Goal: Task Accomplishment & Management: Complete application form

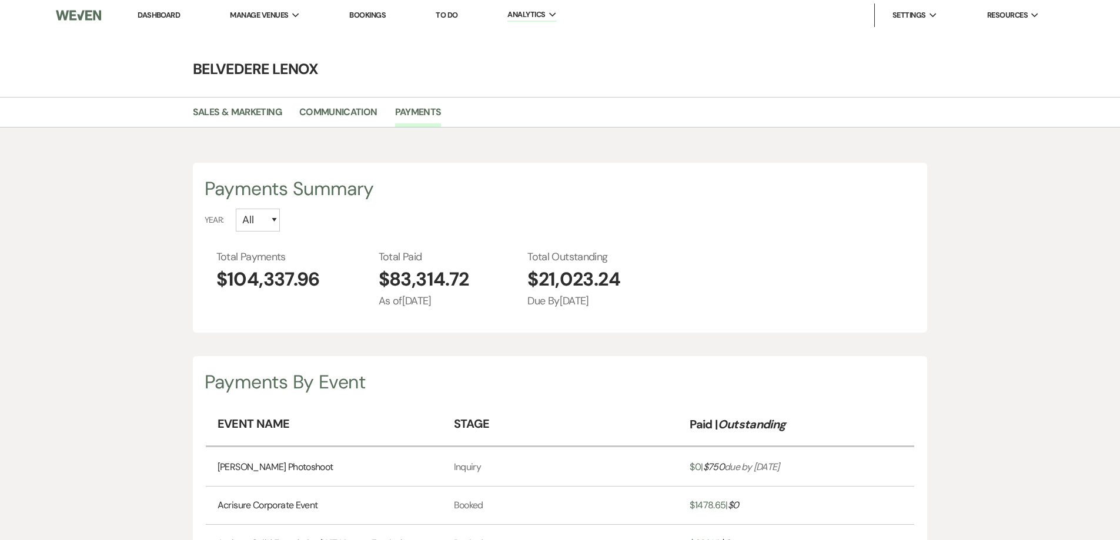
select select "2025"
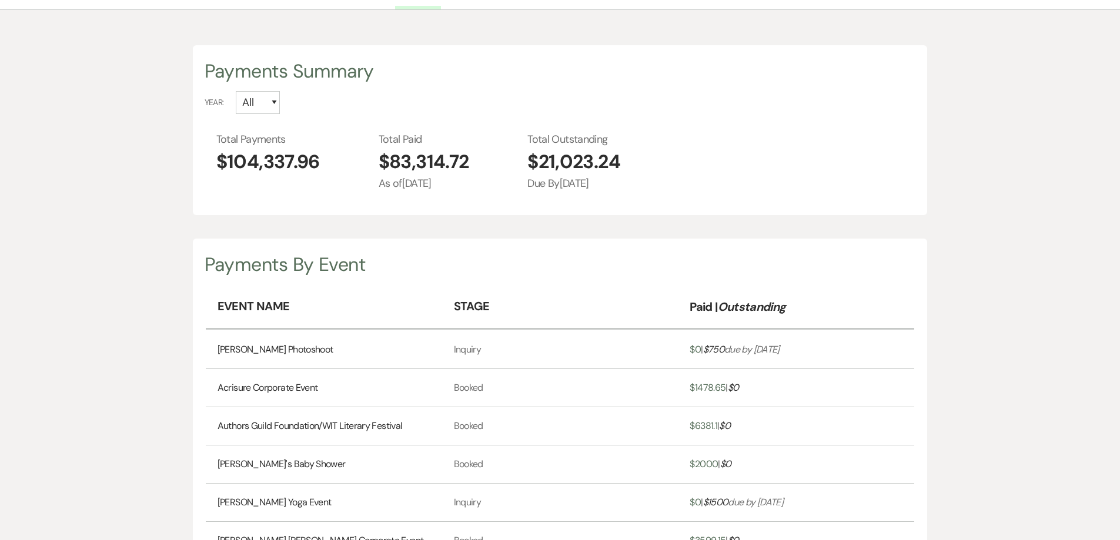
scroll to position [540, 1120]
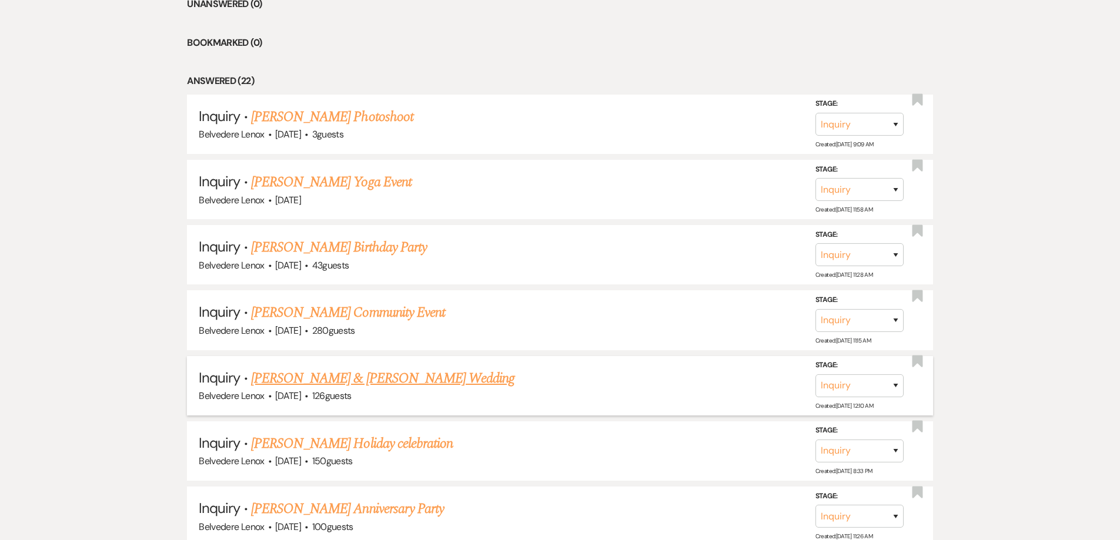
scroll to position [529, 0]
click at [378, 122] on link "[PERSON_NAME] Photoshoot" at bounding box center [332, 115] width 162 height 21
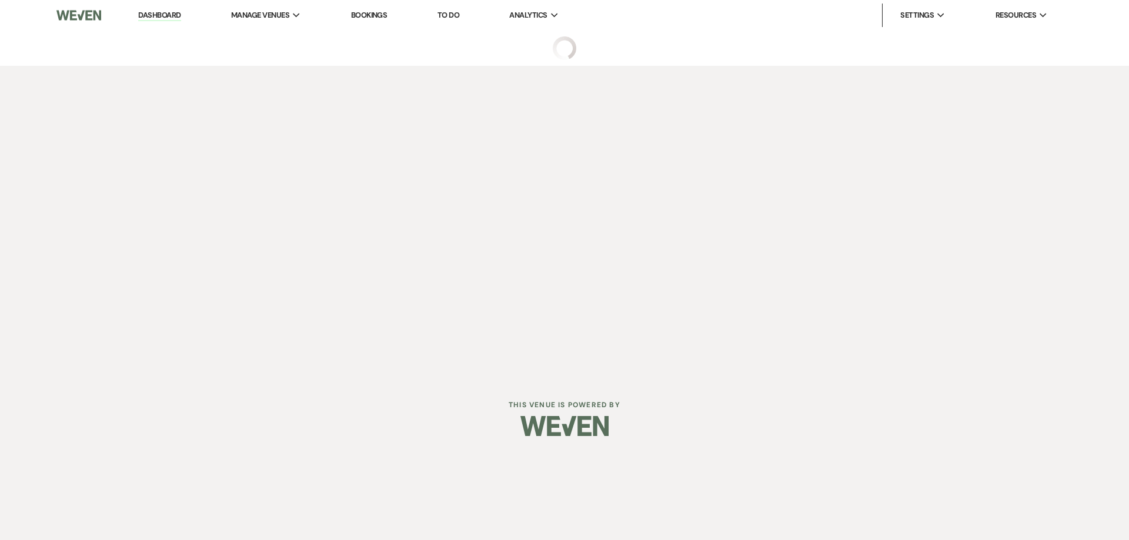
select select "12"
select select "13"
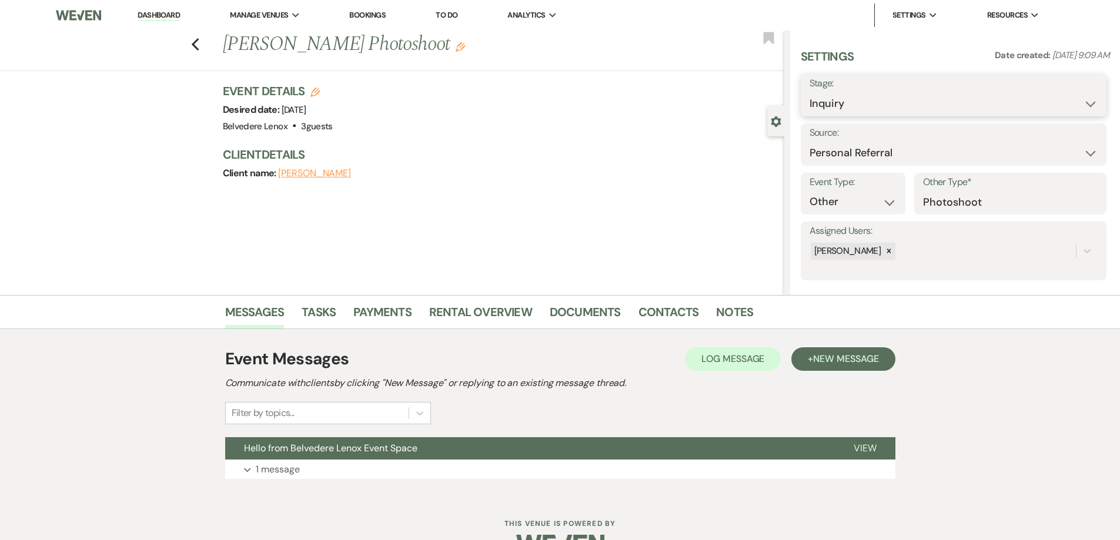
click at [912, 100] on select "Inquiry Follow Up Tour Requested Tour Confirmed Toured Proposal Sent Booked Lost" at bounding box center [954, 103] width 288 height 23
select select "7"
click at [810, 92] on select "Inquiry Follow Up Tour Requested Tour Confirmed Toured Proposal Sent Booked Lost" at bounding box center [954, 103] width 288 height 23
click at [1050, 92] on button "Save" at bounding box center [1073, 96] width 66 height 24
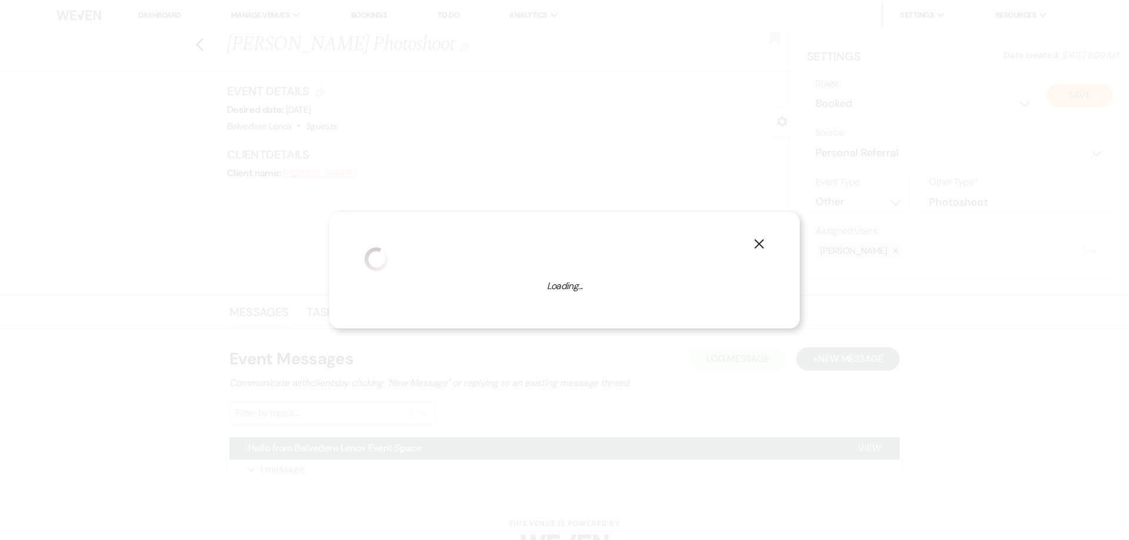
select select "13"
select select "835"
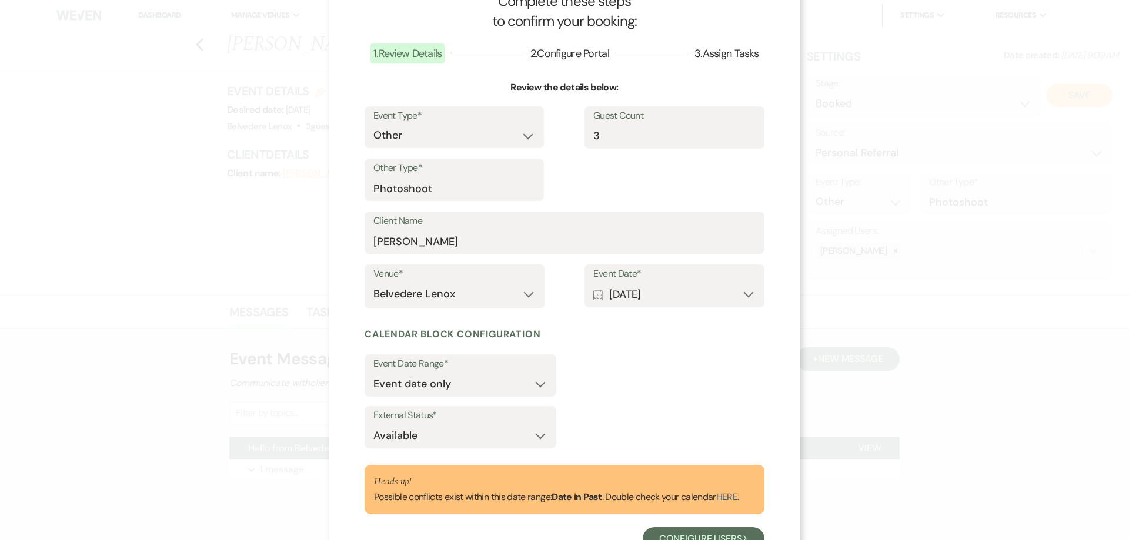
scroll to position [90, 0]
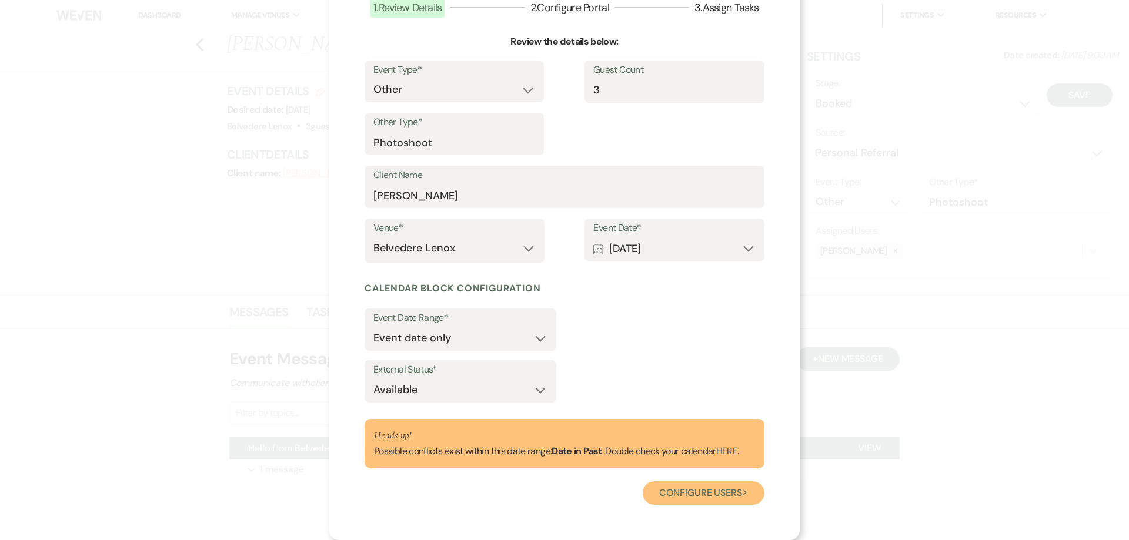
click at [701, 486] on button "Configure users Next" at bounding box center [704, 494] width 122 height 24
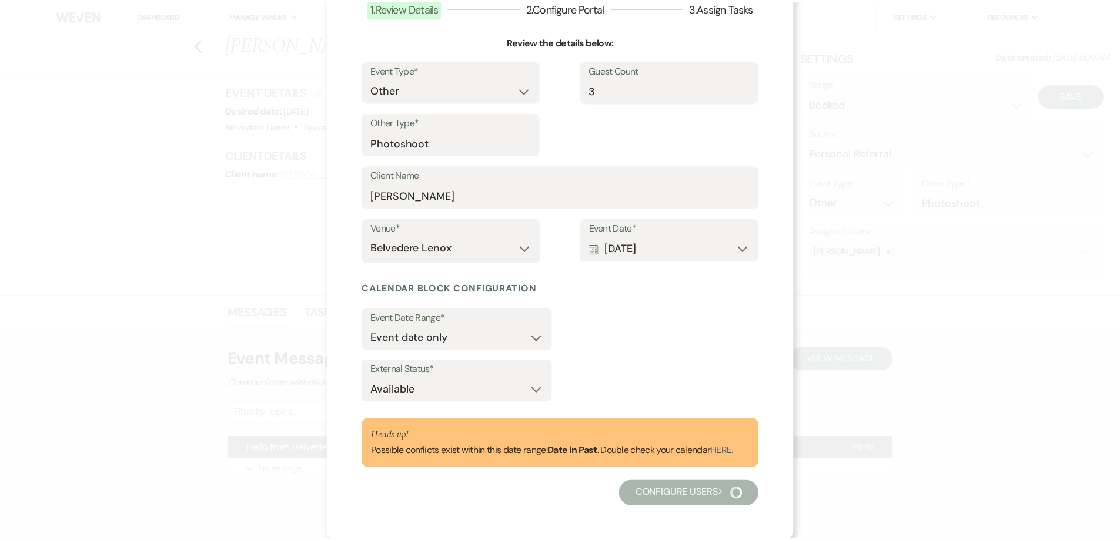
scroll to position [0, 0]
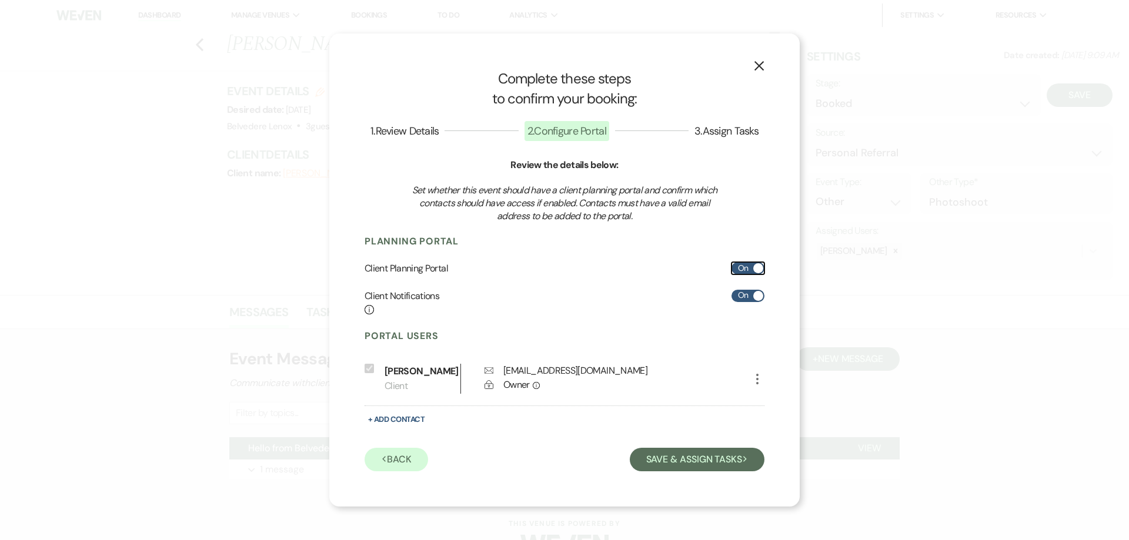
click at [752, 262] on label "On" at bounding box center [748, 268] width 33 height 12
click at [752, 262] on input "On" at bounding box center [748, 268] width 33 height 12
checkbox input "false"
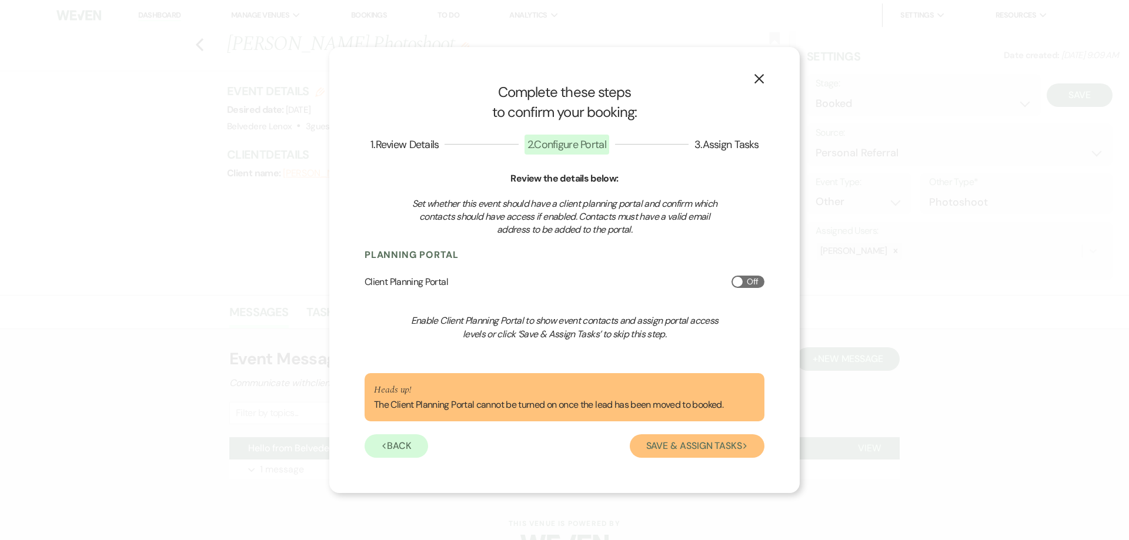
click at [694, 449] on button "Save & Assign Tasks Next" at bounding box center [697, 447] width 135 height 24
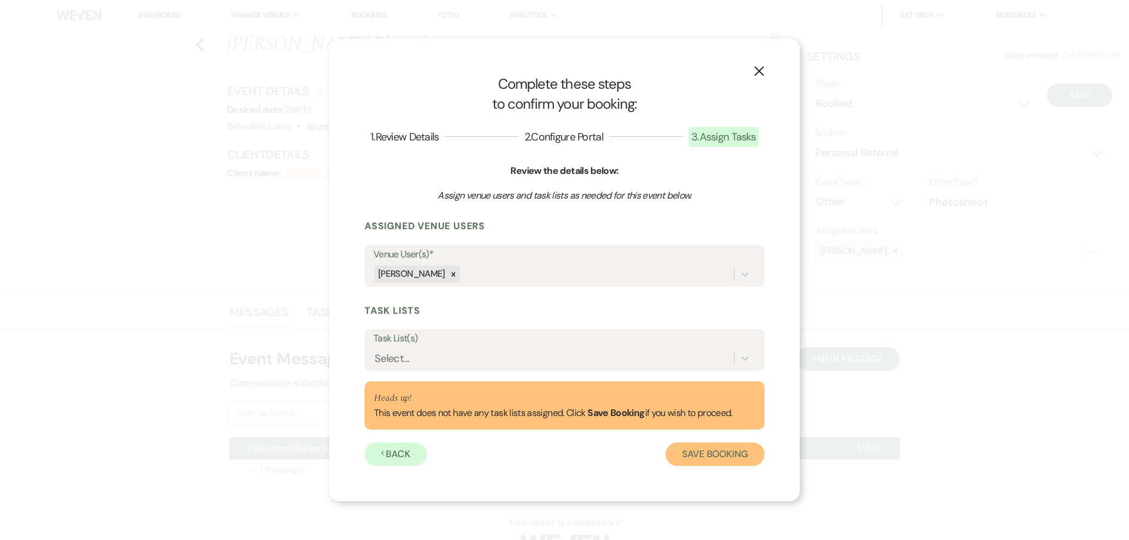
click at [690, 452] on button "Save Booking" at bounding box center [715, 455] width 99 height 24
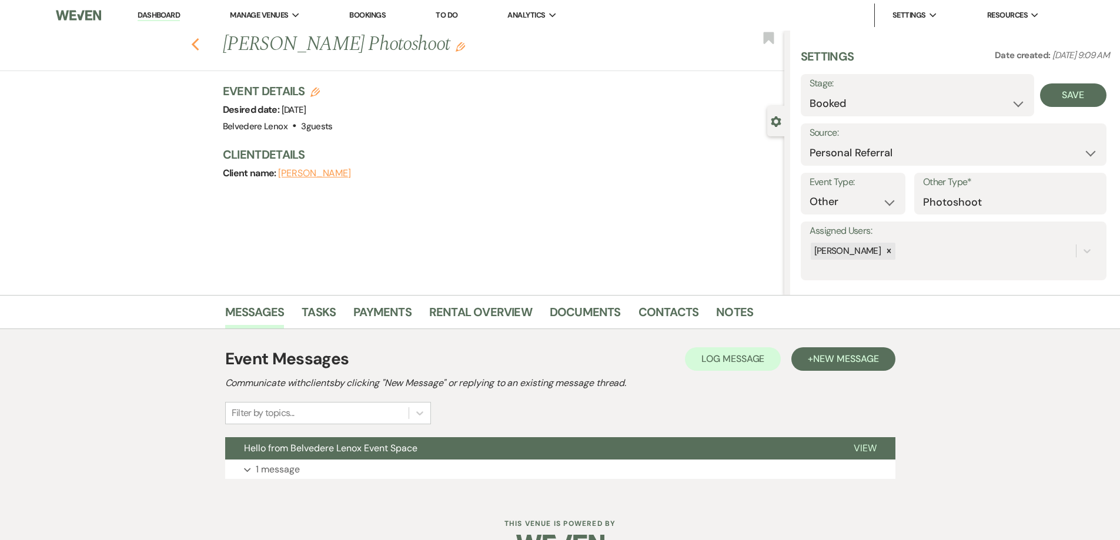
click at [199, 49] on use "button" at bounding box center [195, 44] width 8 height 13
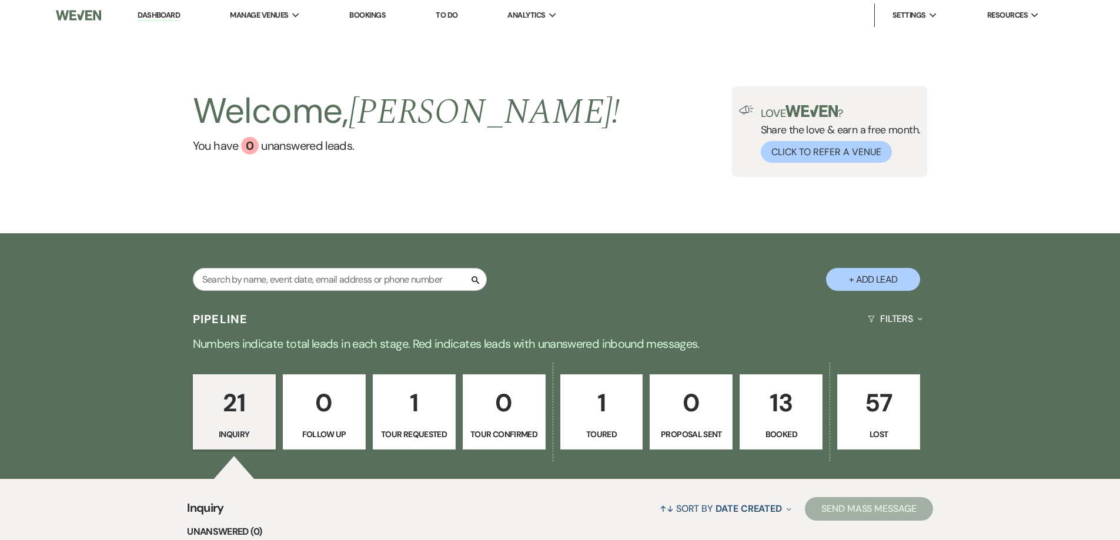
click at [866, 280] on button "+ Add Lead" at bounding box center [873, 279] width 94 height 23
select select "835"
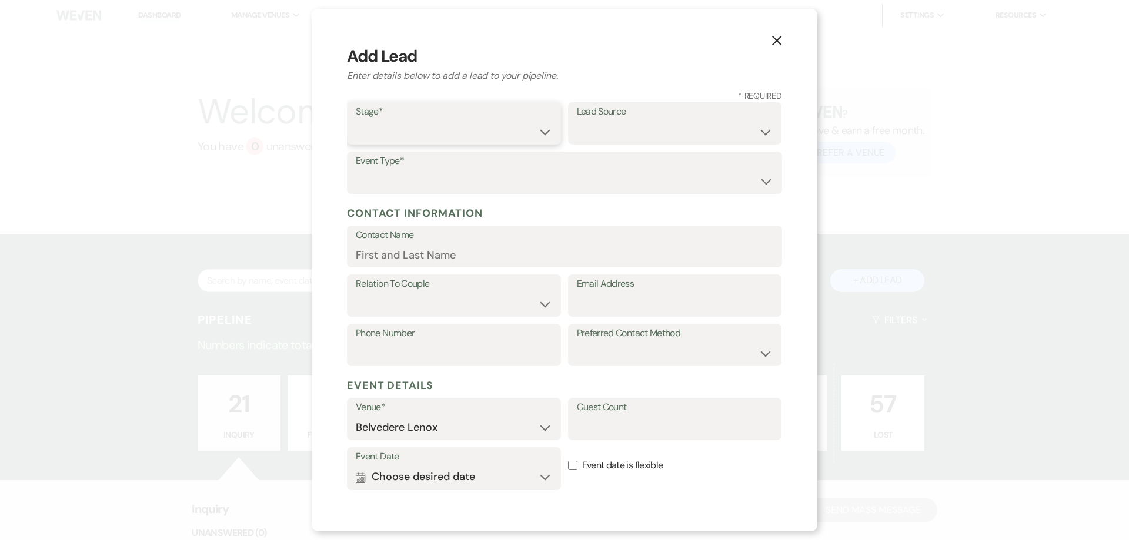
click at [478, 138] on select "Inquiry Follow Up Tour Requested Tour Confirmed Toured Proposal Sent Booked Lost" at bounding box center [454, 132] width 196 height 23
select select "1"
click at [356, 121] on select "Inquiry Follow Up Tour Requested Tour Confirmed Toured Proposal Sent Booked Lost" at bounding box center [454, 132] width 196 height 23
click at [611, 136] on select "Weven Venue Website Instagram Facebook Pinterest Google The Knot Wedding Wire H…" at bounding box center [675, 132] width 196 height 23
select select "20"
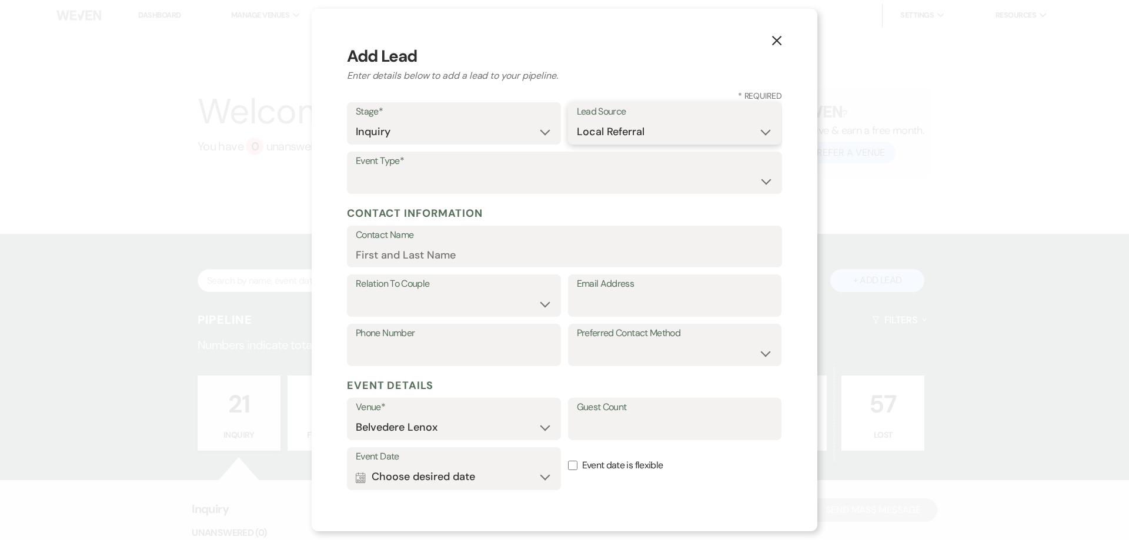
click at [577, 121] on select "Weven Venue Website Instagram Facebook Pinterest Google The Knot Wedding Wire H…" at bounding box center [675, 132] width 196 height 23
click at [480, 189] on select "Wedding Anniversary Party Baby Shower Bachelorette / Bachelor Party Birthday Pa…" at bounding box center [565, 181] width 418 height 23
select select "13"
click at [605, 172] on input "Other Type*" at bounding box center [675, 181] width 196 height 23
type input "Dinner"
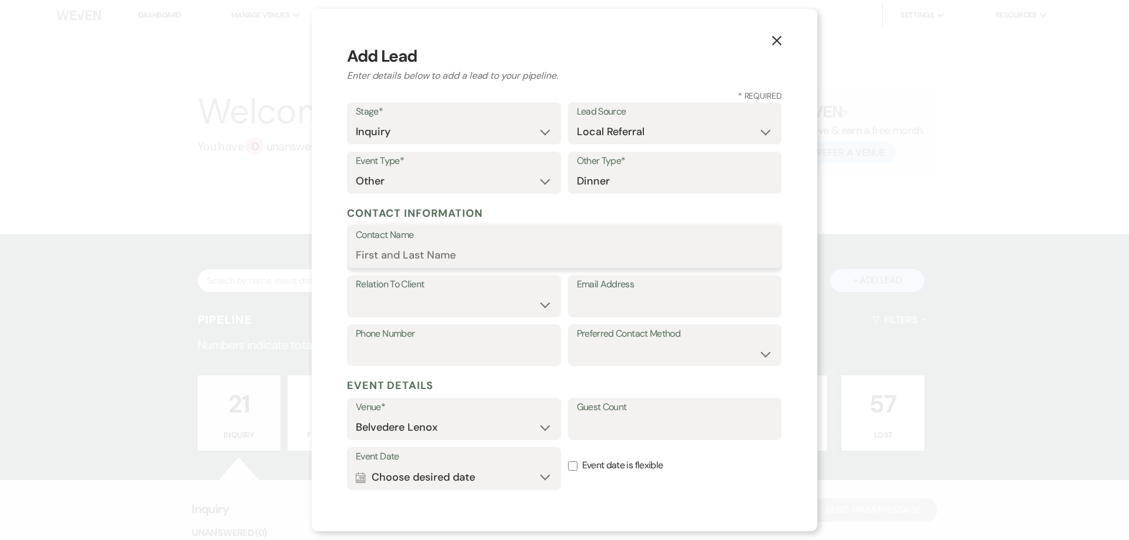
click at [500, 244] on input "Contact Name" at bounding box center [565, 255] width 418 height 23
type input "James Gop"
click at [426, 298] on select "Client Event Planner Parent of Client Family Member Friend Other" at bounding box center [454, 304] width 196 height 23
select select "1"
click at [356, 293] on select "Client Event Planner Parent of Client Family Member Friend Other" at bounding box center [454, 304] width 196 height 23
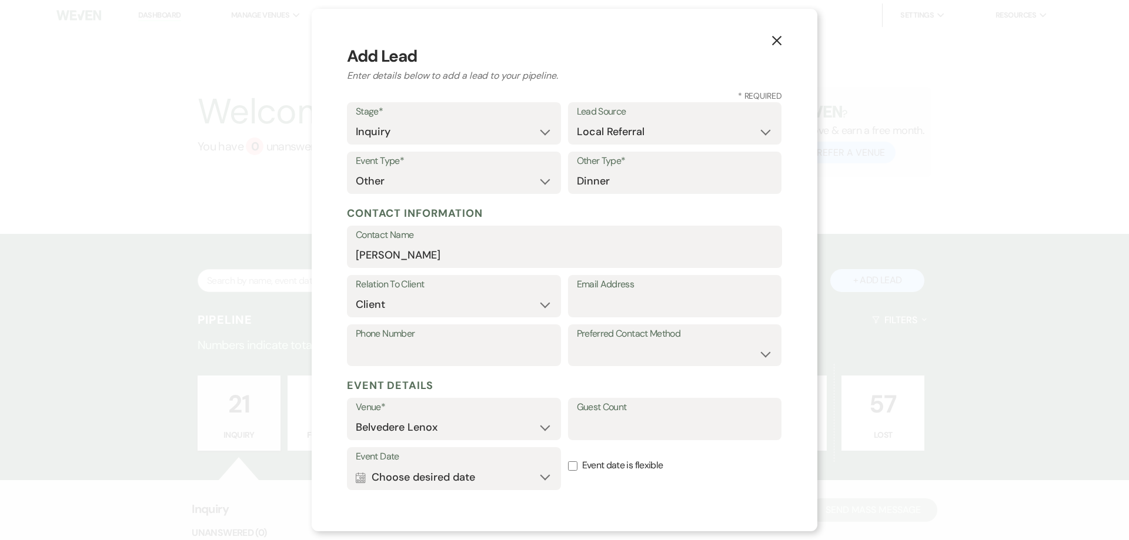
click at [623, 290] on label "Email Address" at bounding box center [675, 284] width 196 height 17
click at [623, 293] on input "Email Address" at bounding box center [675, 304] width 196 height 23
click at [620, 300] on input "Email Address" at bounding box center [675, 304] width 196 height 23
paste input "Heirloom Fire <james@heirloomfire.com>"
drag, startPoint x: 632, startPoint y: 308, endPoint x: 513, endPoint y: 330, distance: 120.9
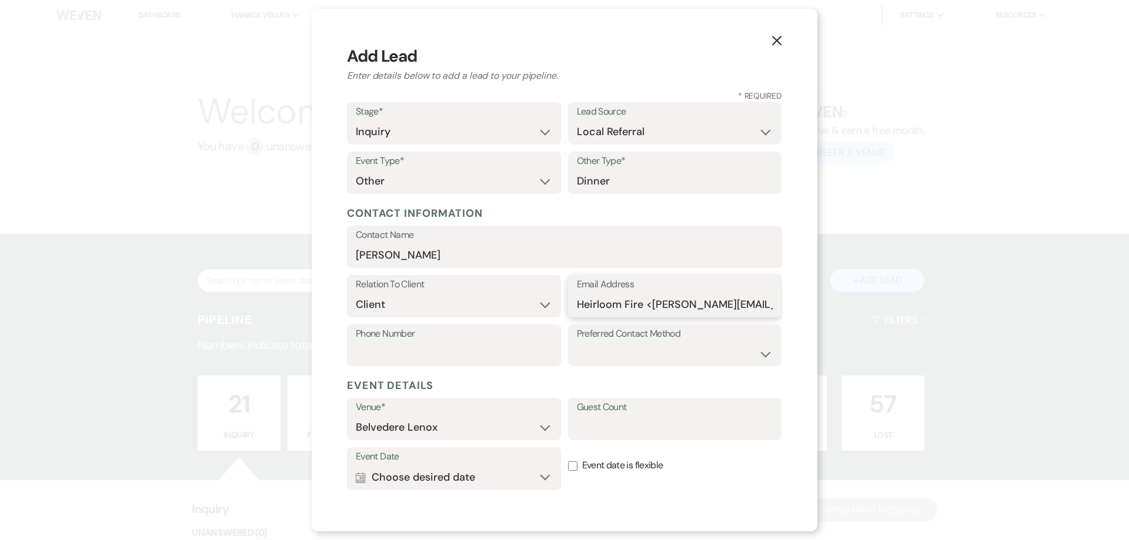
click at [513, 330] on form "Stage* Inquiry Follow Up Tour Requested Tour Confirmed Toured Proposal Sent Boo…" at bounding box center [564, 361] width 435 height 519
click at [749, 296] on input "james@heirloomfire.com>" at bounding box center [675, 304] width 196 height 23
type input "james@heirloomfire.com"
click at [463, 349] on input "Phone Number" at bounding box center [454, 353] width 196 height 23
paste input "413-329-6522"
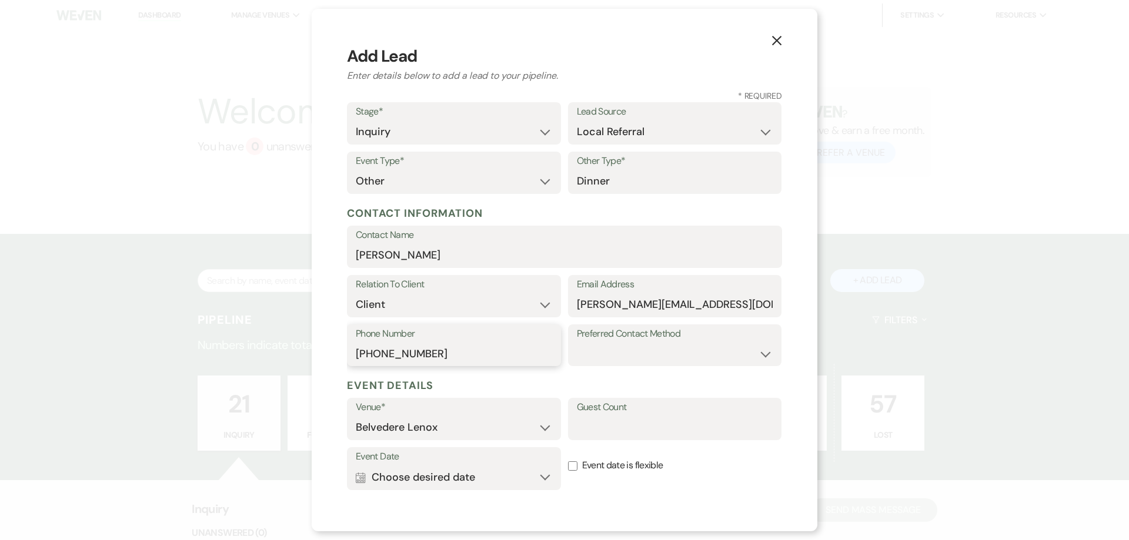
type input "413-329-6522"
click at [466, 472] on button "Calendar Choose desired date Expand" at bounding box center [454, 478] width 196 height 24
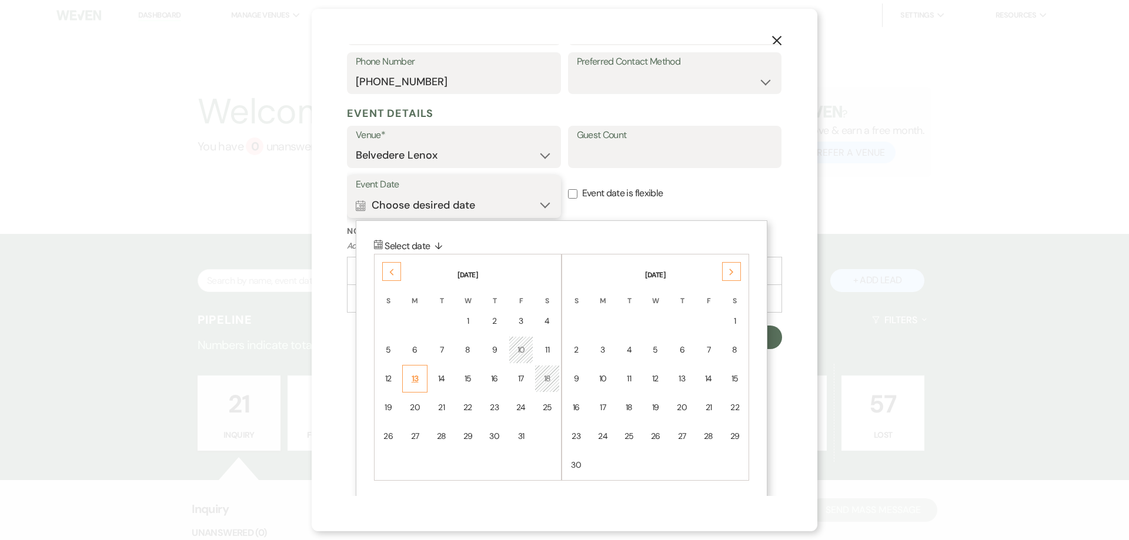
scroll to position [275, 0]
click at [399, 271] on div "Previous" at bounding box center [391, 268] width 19 height 19
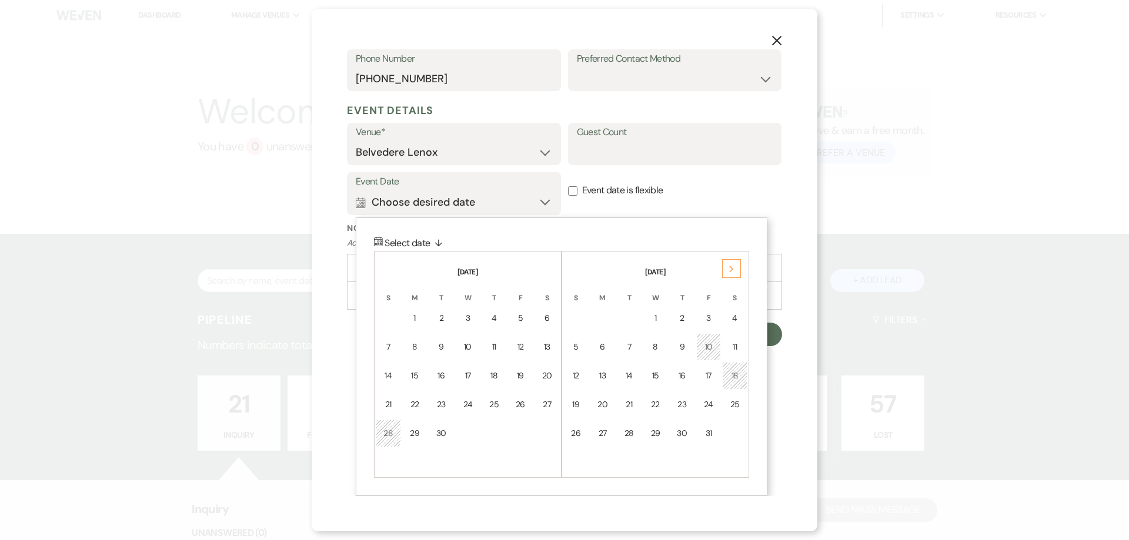
click at [399, 271] on th "September 2025" at bounding box center [468, 265] width 184 height 25
click at [412, 320] on div "1" at bounding box center [415, 318] width 10 height 12
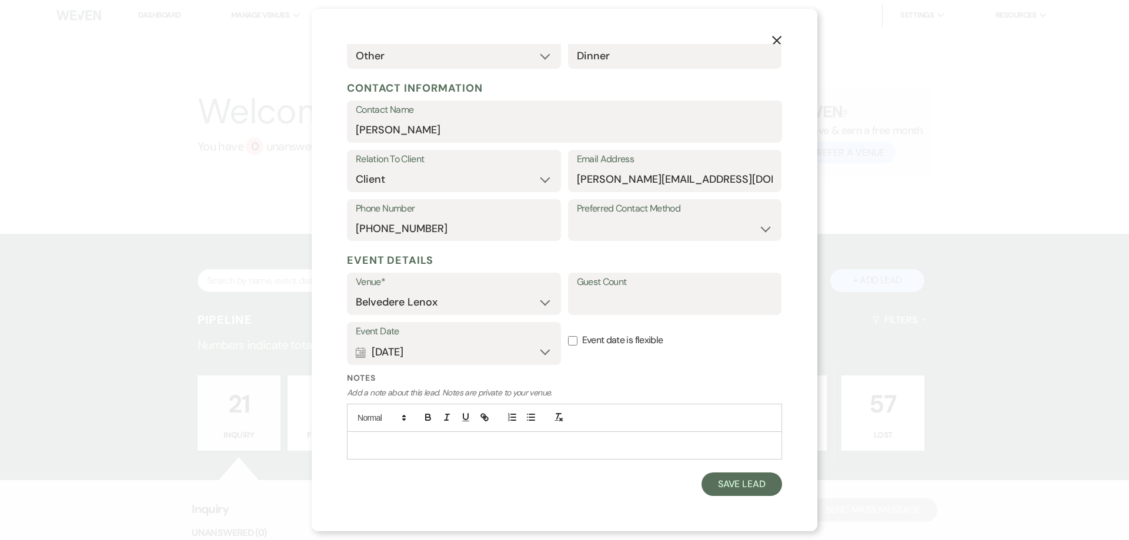
scroll to position [125, 0]
click at [500, 346] on button "Calendar Sep 01, 2025 Expand" at bounding box center [454, 352] width 196 height 24
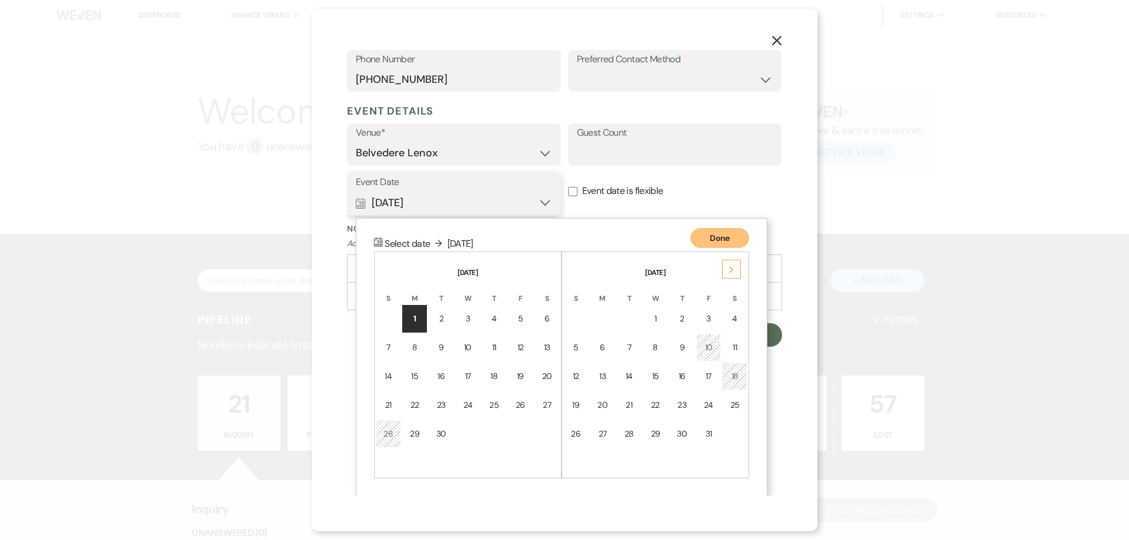
scroll to position [275, 0]
click at [418, 203] on button "Calendar Sep 01, 2025 Collapse" at bounding box center [454, 203] width 196 height 24
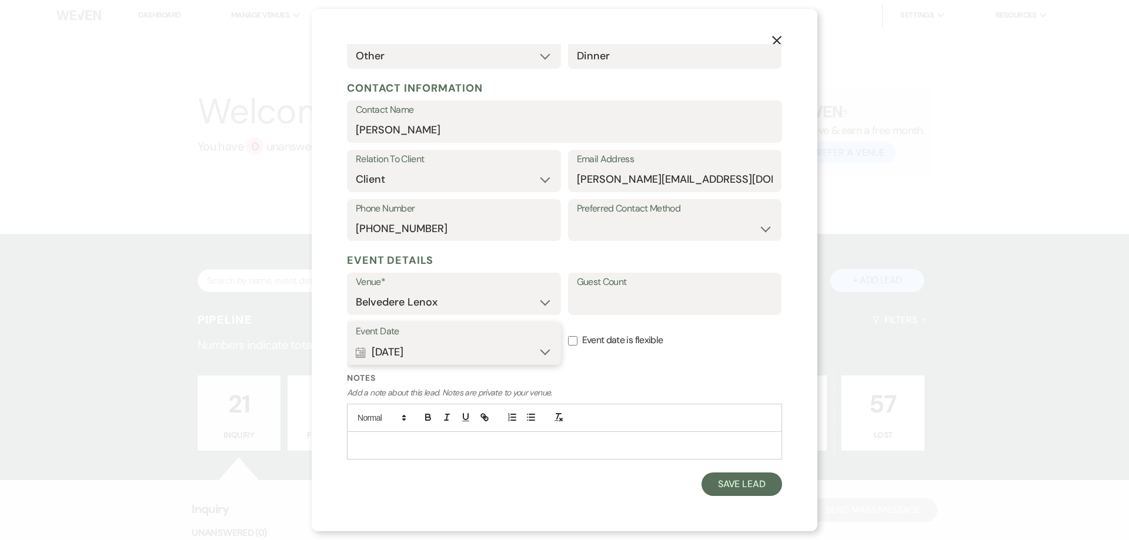
scroll to position [125, 0]
click at [387, 353] on button "Calendar Sep 01, 2025 Expand" at bounding box center [454, 352] width 196 height 24
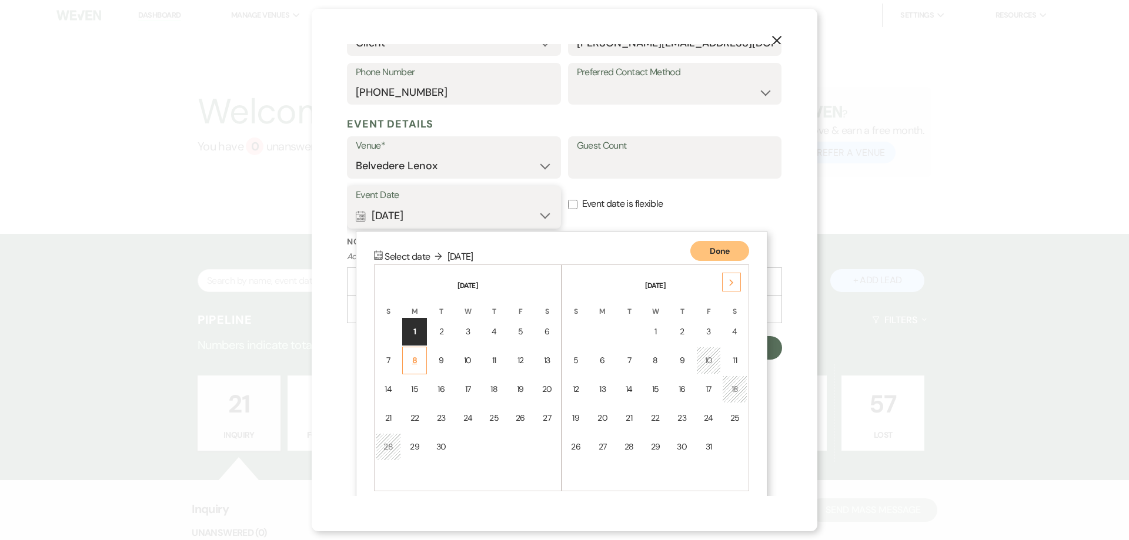
scroll to position [275, 0]
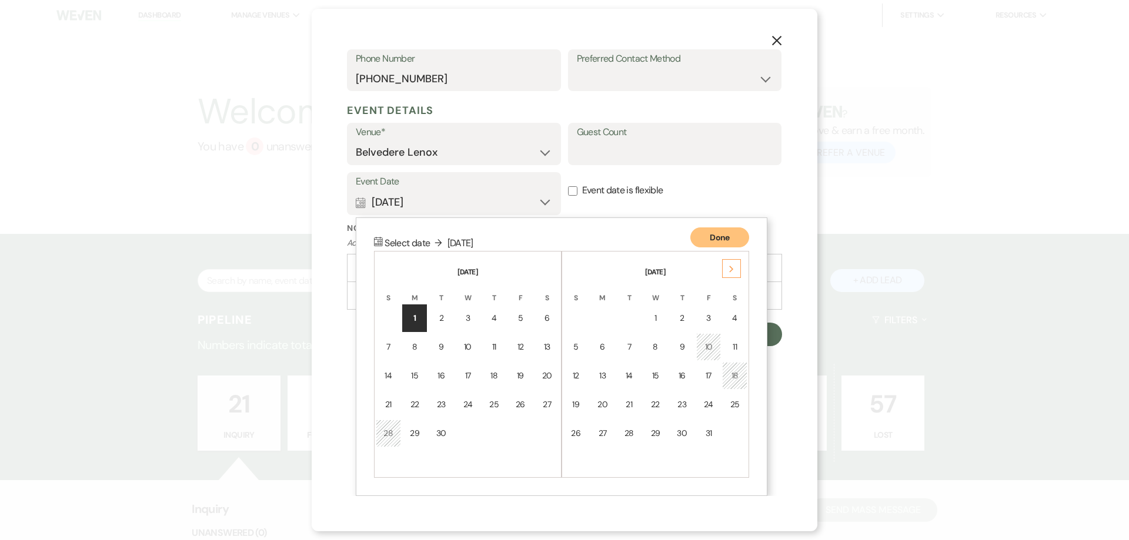
click at [646, 187] on label "Event date is flexible" at bounding box center [675, 190] width 214 height 37
click at [577, 187] on input "Event date is flexible" at bounding box center [572, 190] width 9 height 9
checkbox input "true"
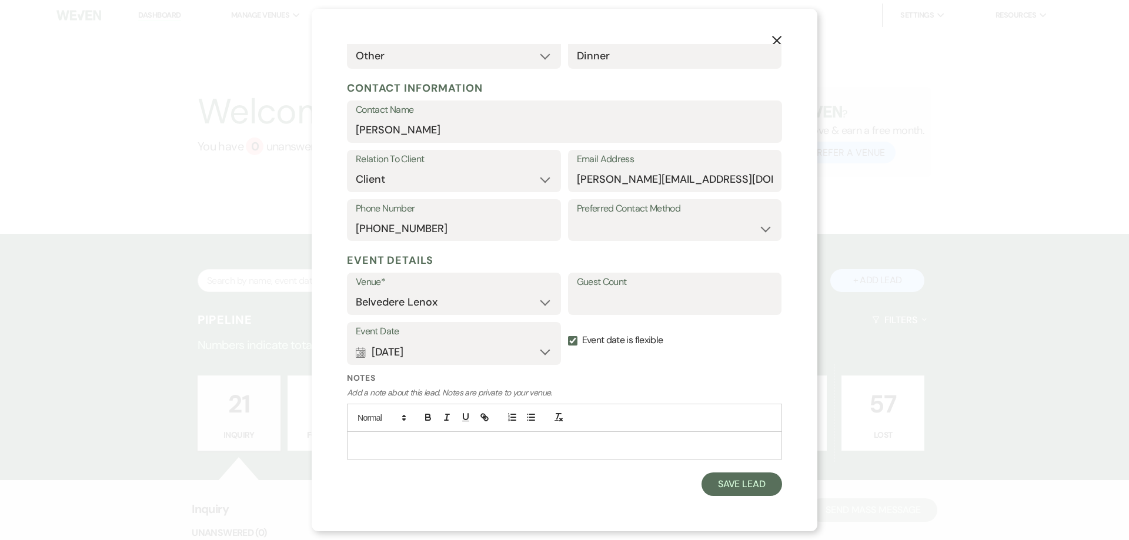
scroll to position [125, 0]
click at [426, 350] on button "Calendar Sep 01, 2025 Expand" at bounding box center [454, 352] width 196 height 24
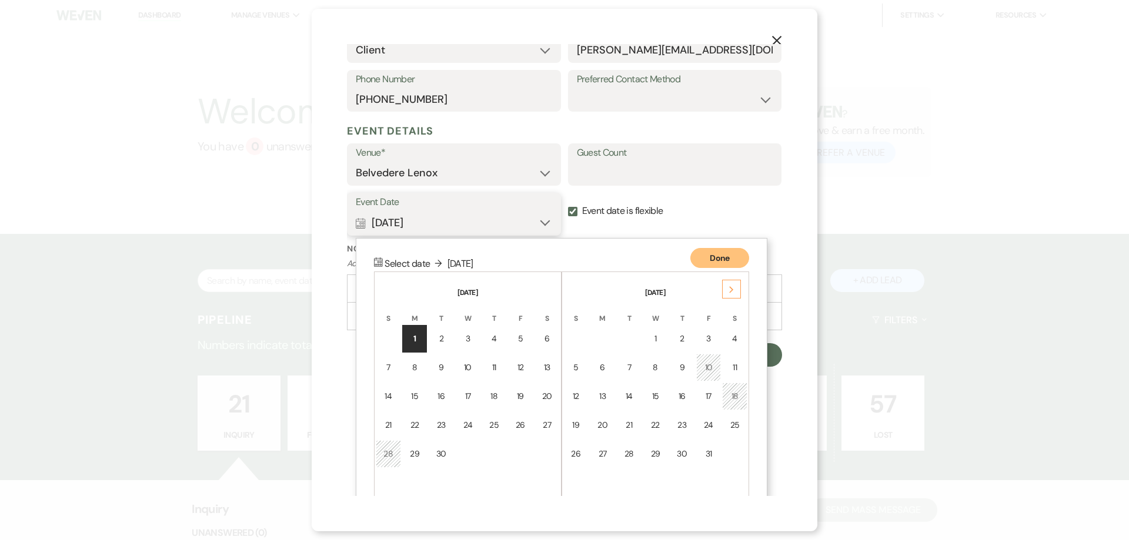
scroll to position [275, 0]
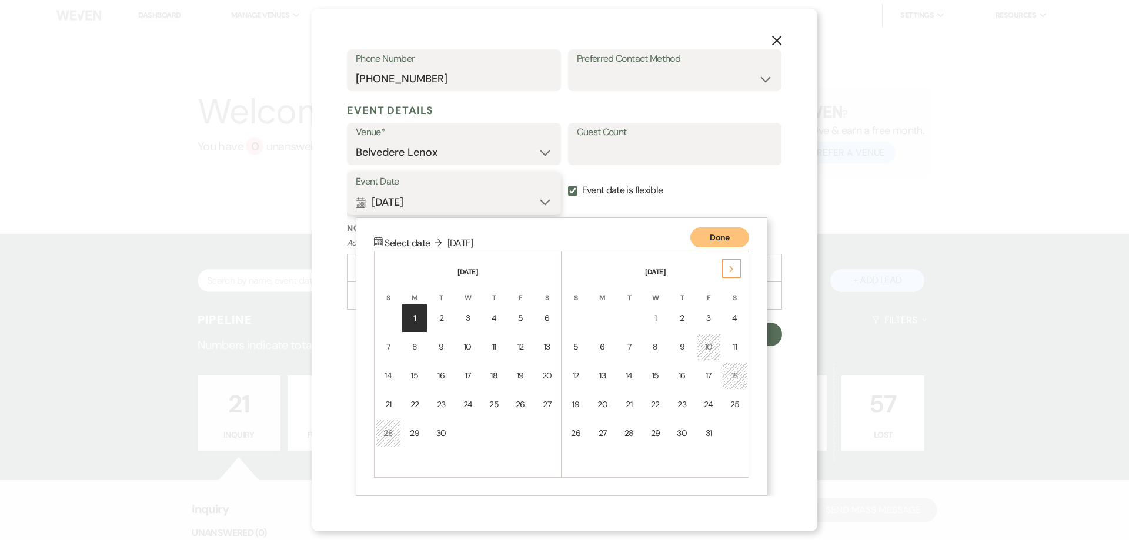
click at [404, 203] on button "Calendar Sep 01, 2025 Collapse" at bounding box center [454, 203] width 196 height 24
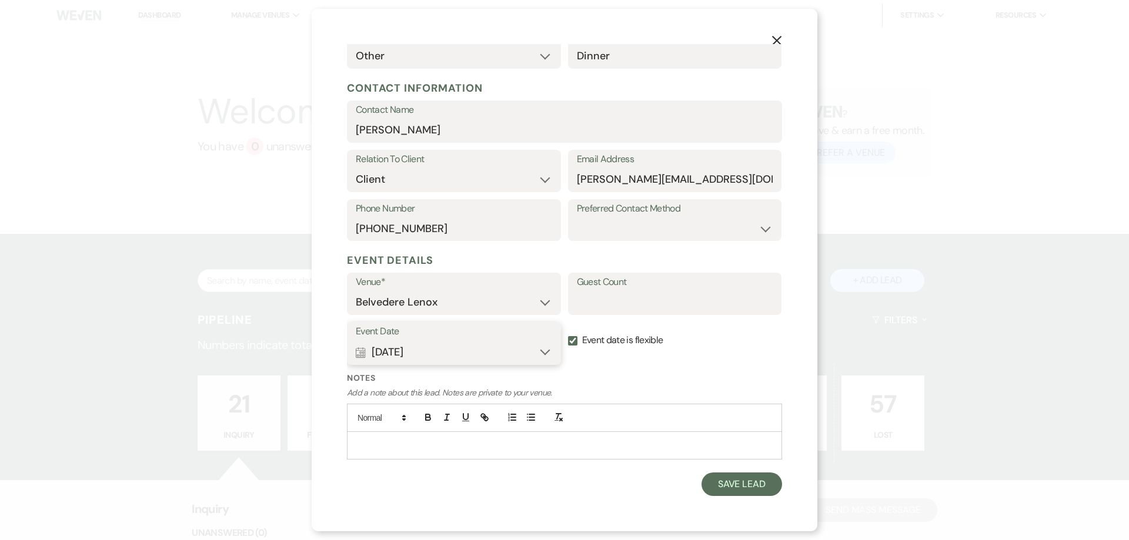
scroll to position [125, 0]
click at [442, 348] on button "Calendar Sep 01, 2025 Expand" at bounding box center [454, 352] width 196 height 24
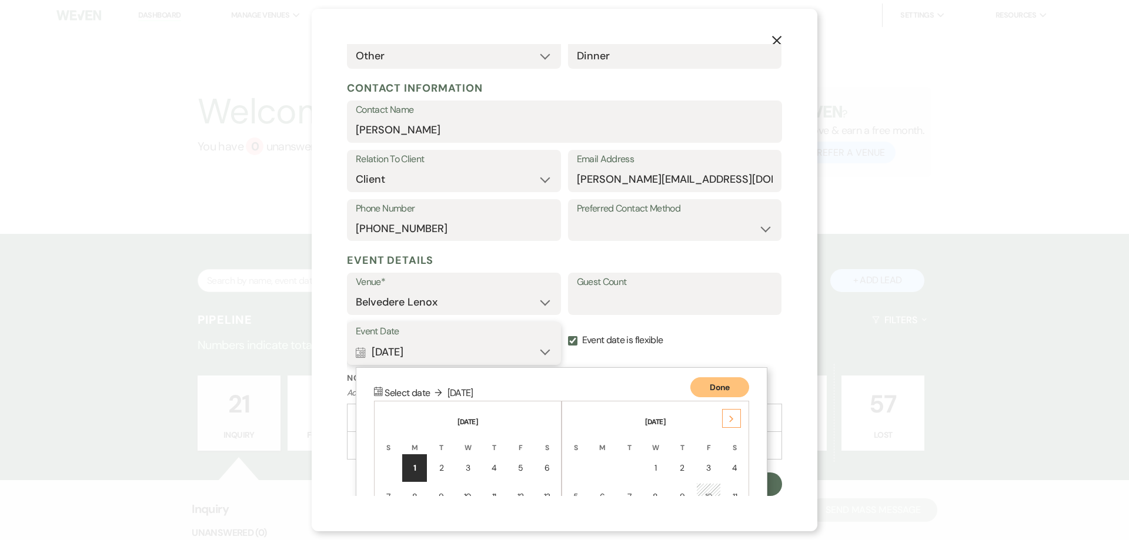
scroll to position [275, 0]
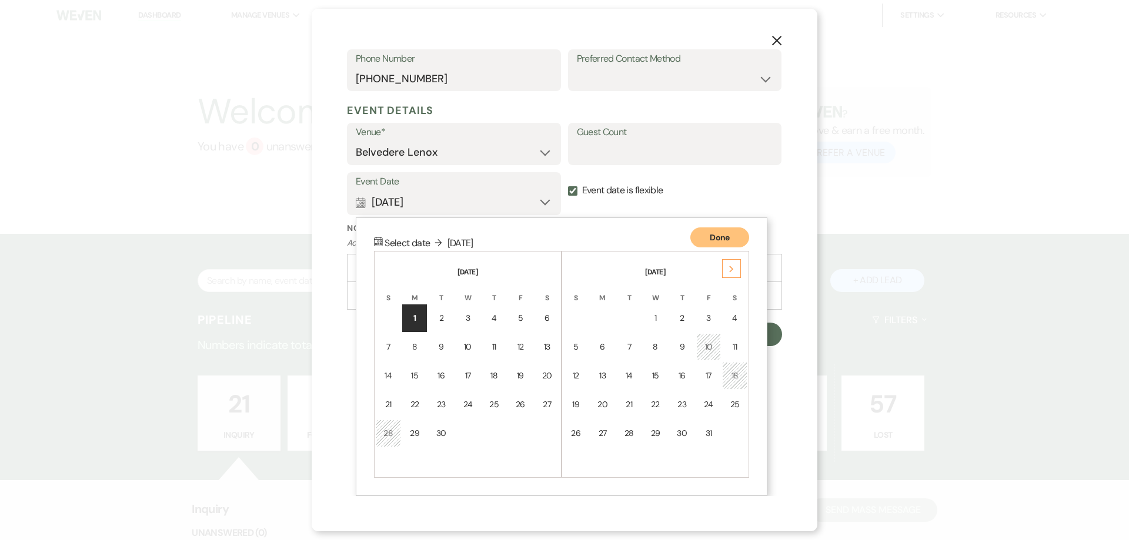
click at [381, 242] on use at bounding box center [378, 241] width 9 height 9
click at [610, 156] on input "Guest Count" at bounding box center [675, 152] width 196 height 23
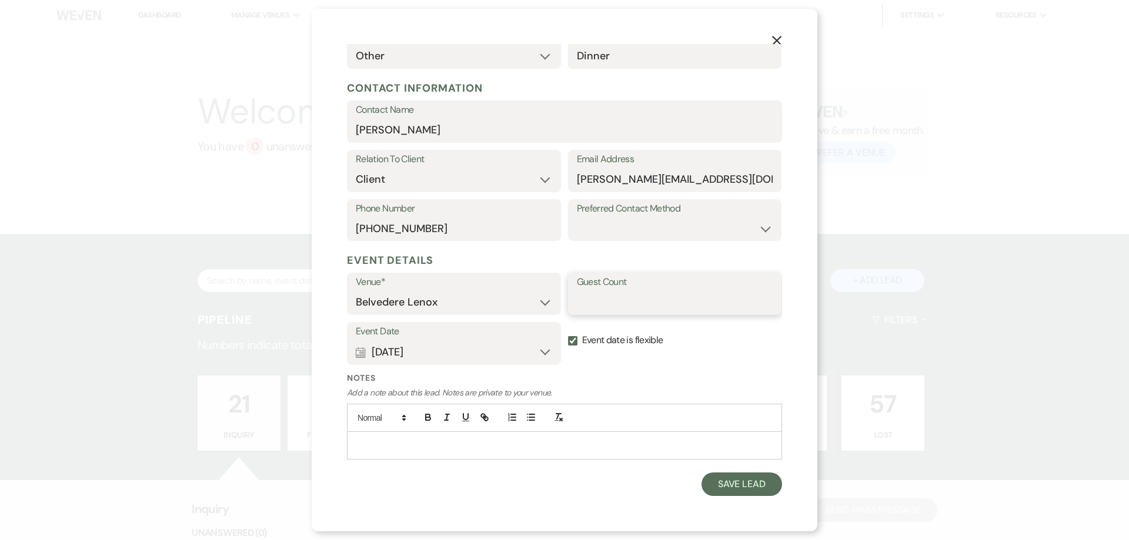
scroll to position [125, 0]
type input "50"
click at [413, 352] on button "Calendar Sep 01, 2025 Expand" at bounding box center [454, 352] width 196 height 24
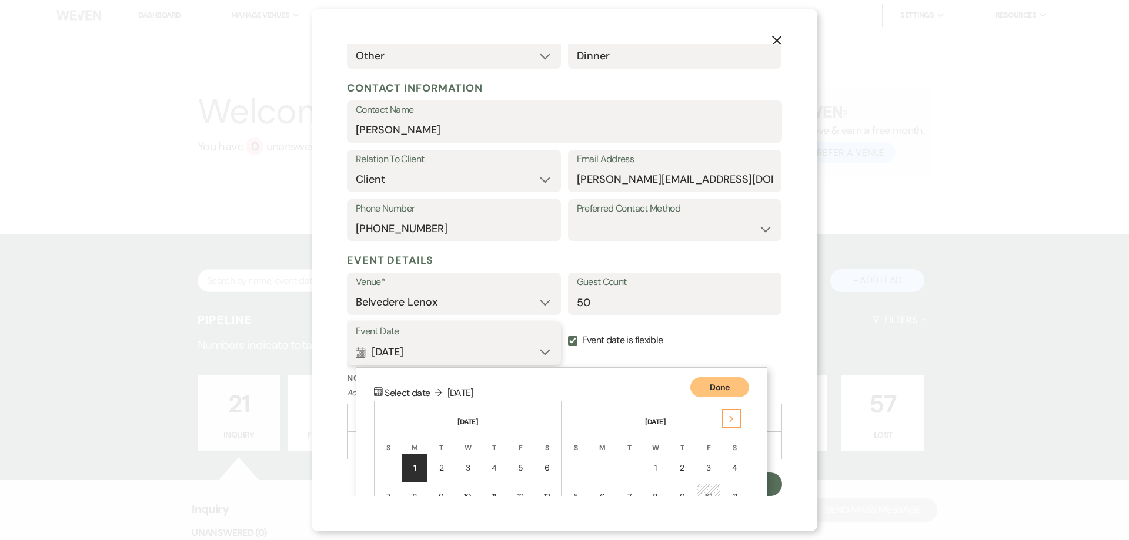
scroll to position [275, 0]
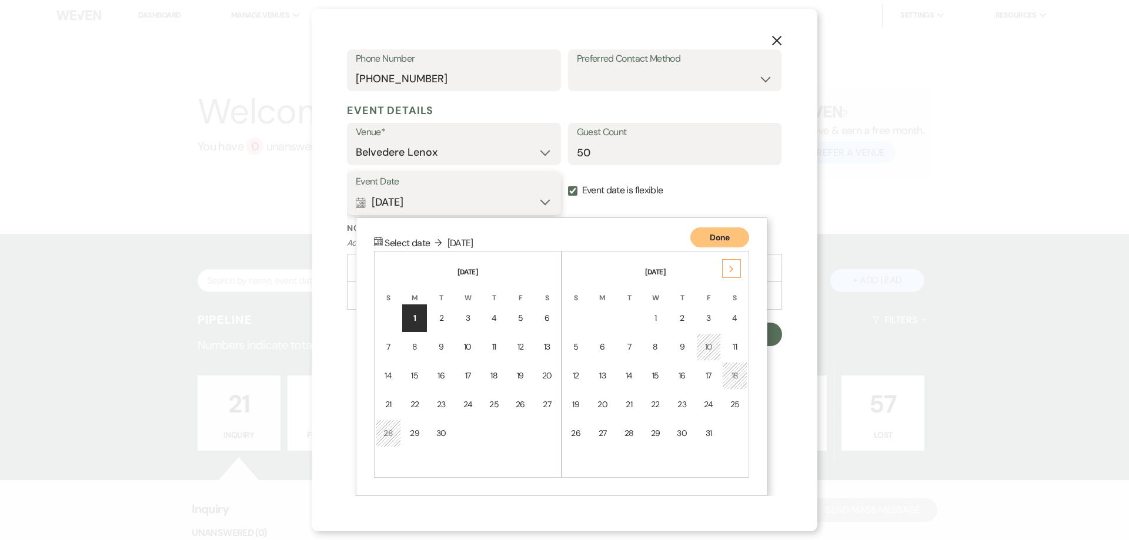
click at [712, 235] on button "Done" at bounding box center [719, 238] width 59 height 20
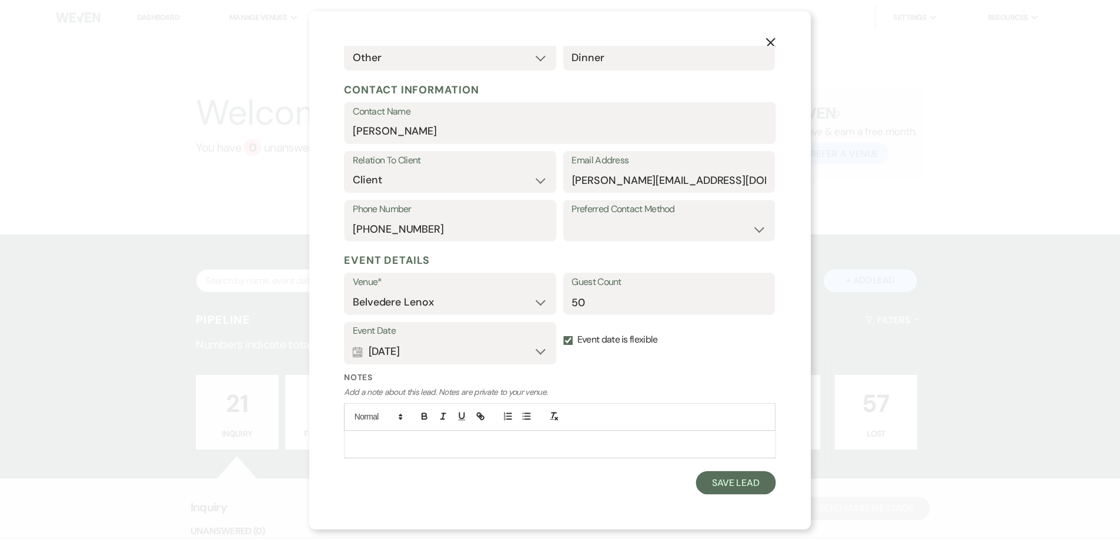
scroll to position [125, 0]
click at [743, 484] on button "Save Lead" at bounding box center [742, 485] width 81 height 24
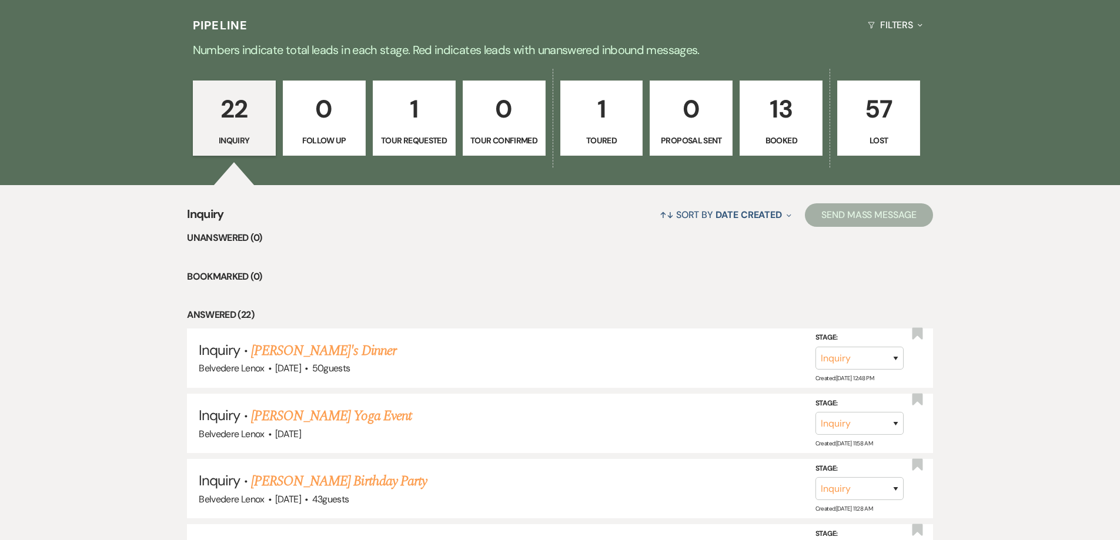
scroll to position [353, 0]
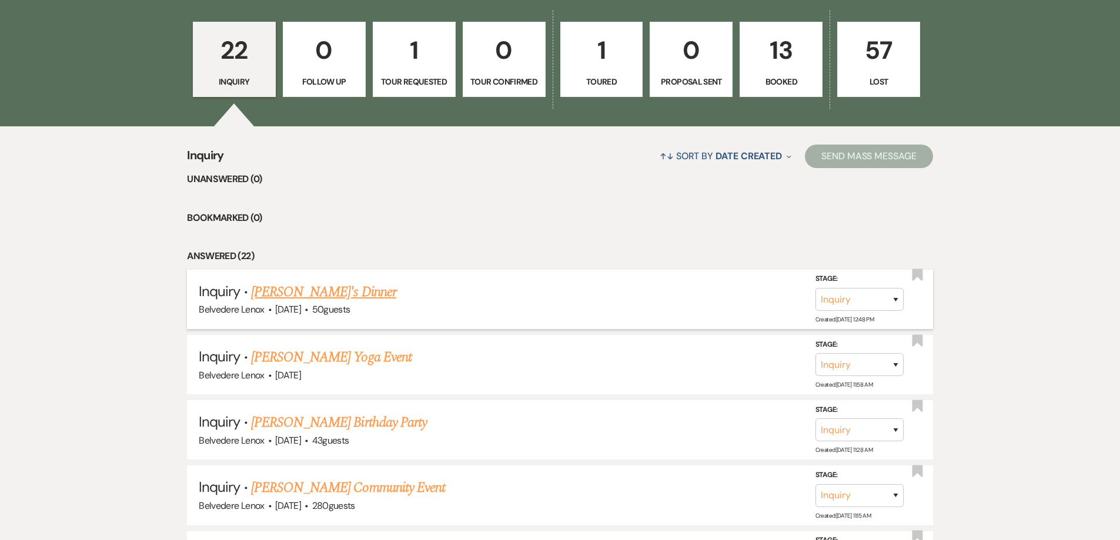
click at [341, 298] on link "James Gop's Dinner" at bounding box center [323, 292] width 145 height 21
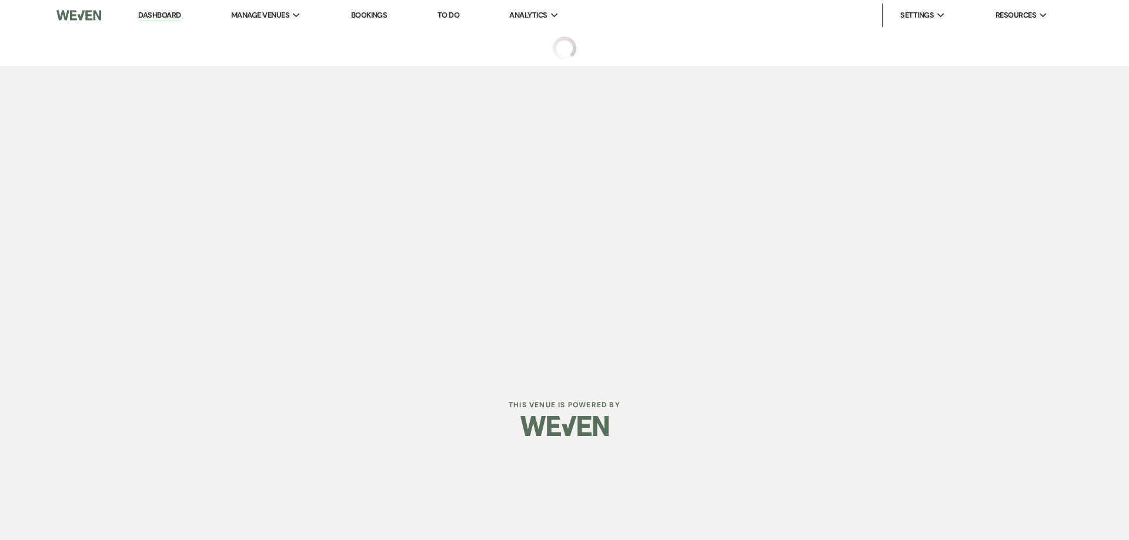
select select "20"
select select "13"
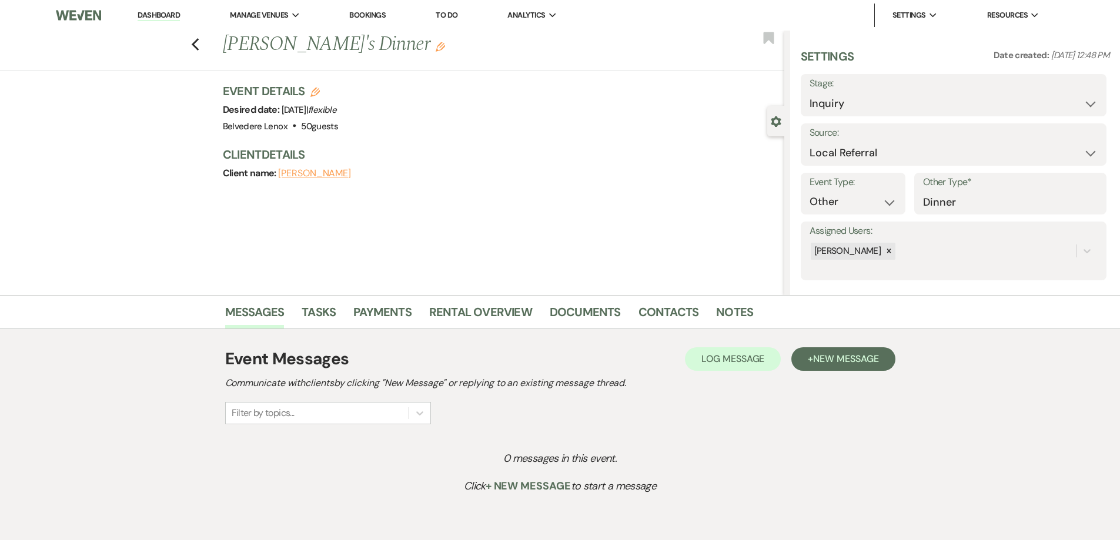
click at [320, 95] on icon "Edit" at bounding box center [314, 92] width 9 height 9
select select "835"
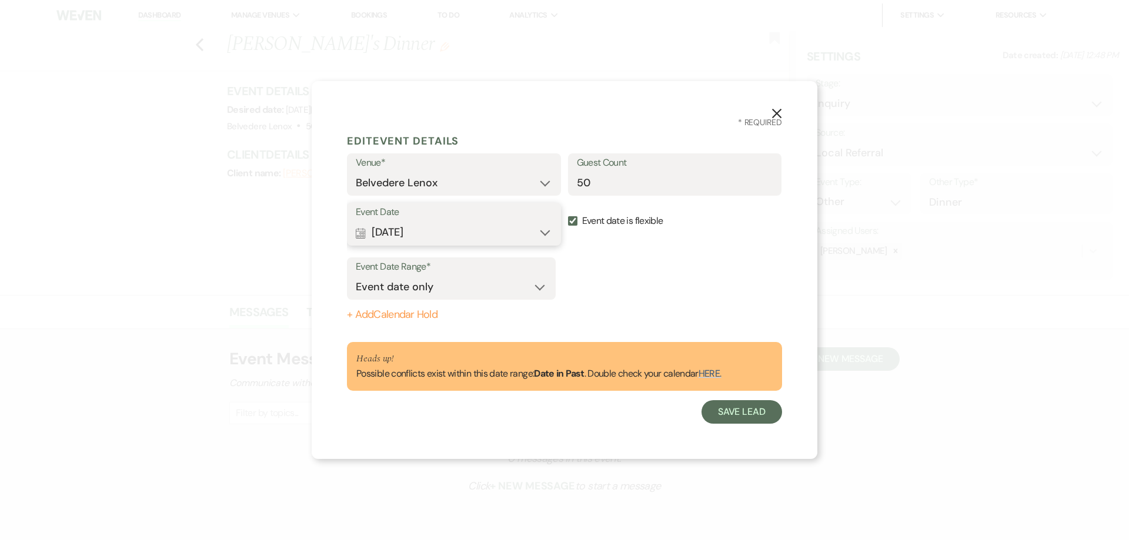
click at [505, 227] on button "Calendar Sep 01, 2025 Expand" at bounding box center [454, 233] width 196 height 24
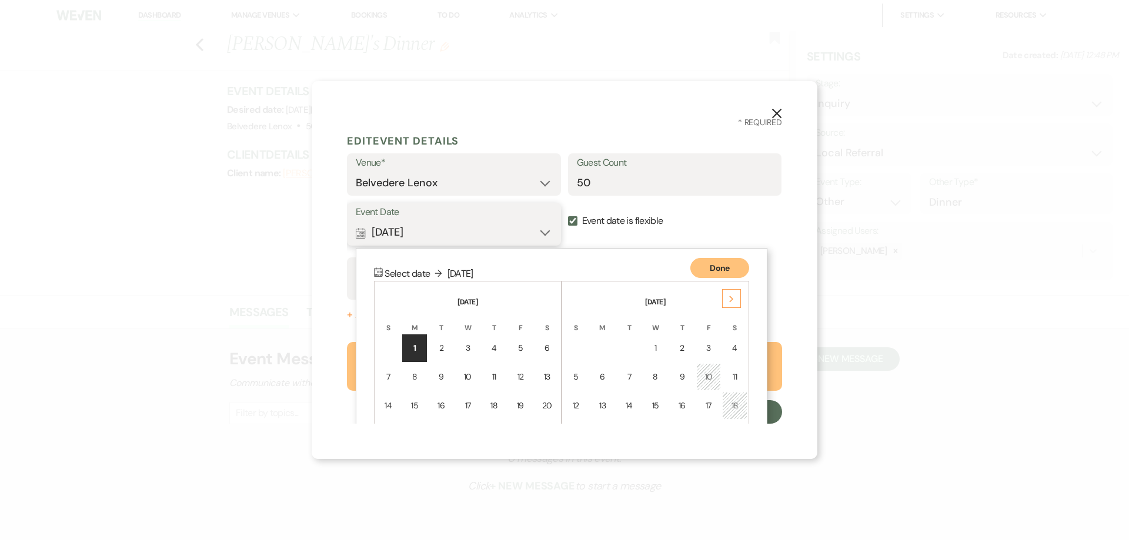
scroll to position [102, 0]
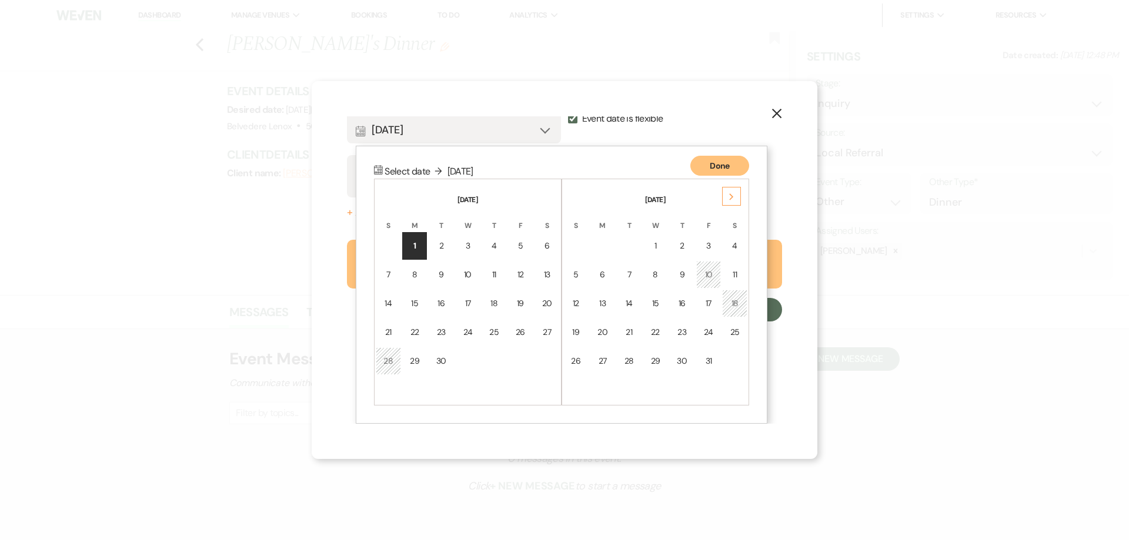
click at [721, 153] on div "Done Calendar Select date ↓ Mon, Sep 1, 2025 September 2025 S M T W T F S 1 2 3…" at bounding box center [562, 285] width 412 height 279
click at [716, 159] on button "Done" at bounding box center [719, 166] width 59 height 20
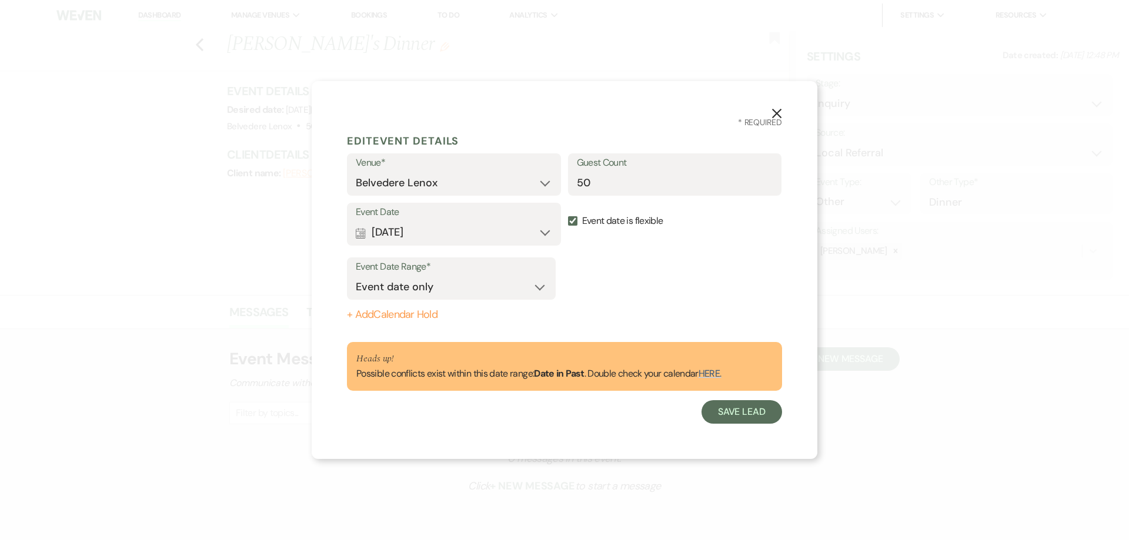
click at [720, 375] on link "HERE." at bounding box center [710, 374] width 23 height 12
click at [729, 406] on button "Save Lead" at bounding box center [742, 412] width 81 height 24
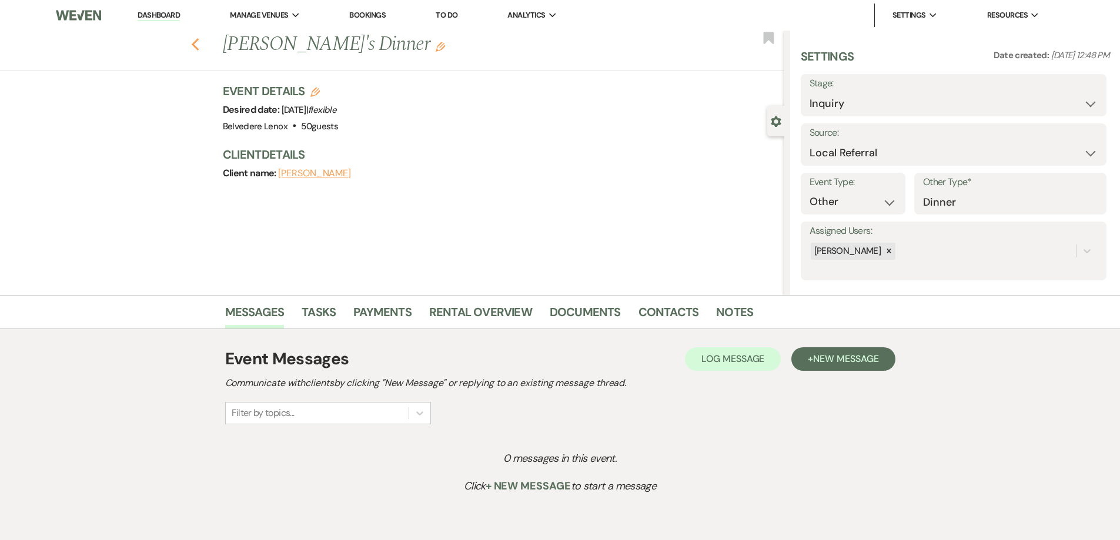
click at [199, 49] on use "button" at bounding box center [195, 44] width 8 height 13
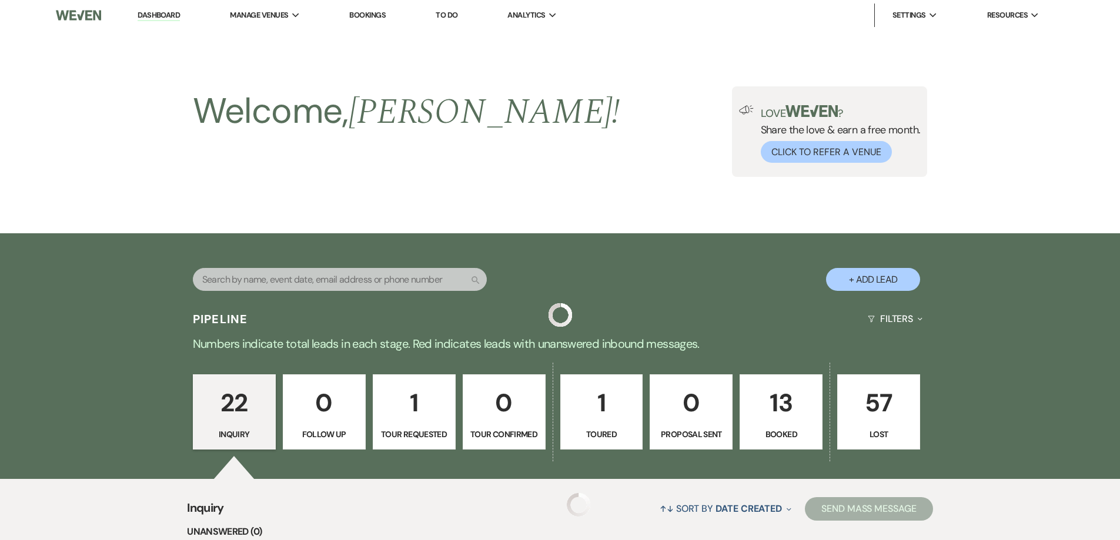
scroll to position [353, 0]
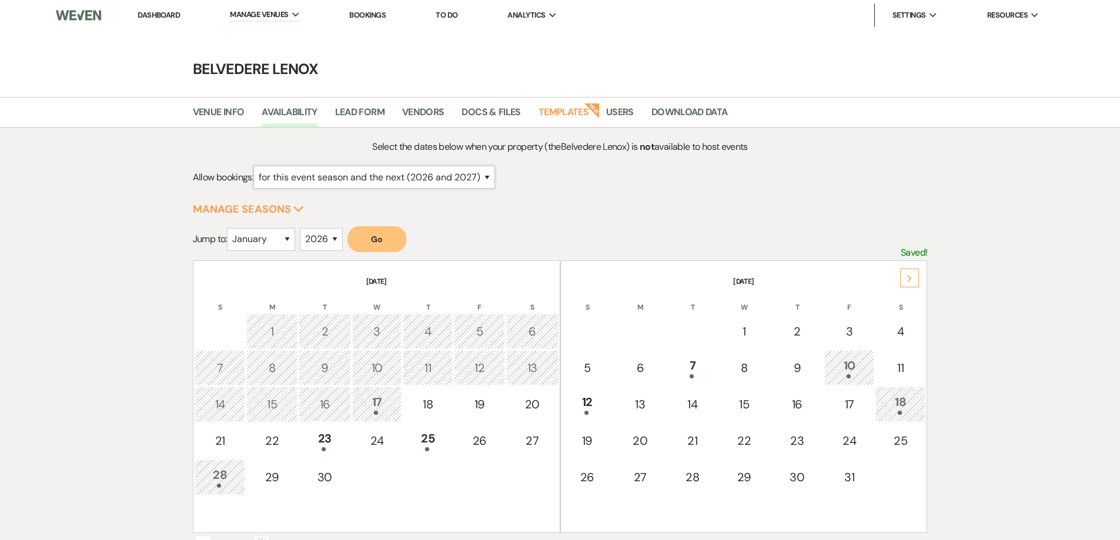
click at [420, 172] on select "for just this event season (2026) for this event season and the next (2026 and …" at bounding box center [374, 177] width 242 height 23
click at [549, 176] on form "Allow bookings: for just this event season (2026) for this event season and the…" at bounding box center [560, 182] width 735 height 32
click at [291, 213] on button "Manage Seasons Expand" at bounding box center [248, 211] width 111 height 11
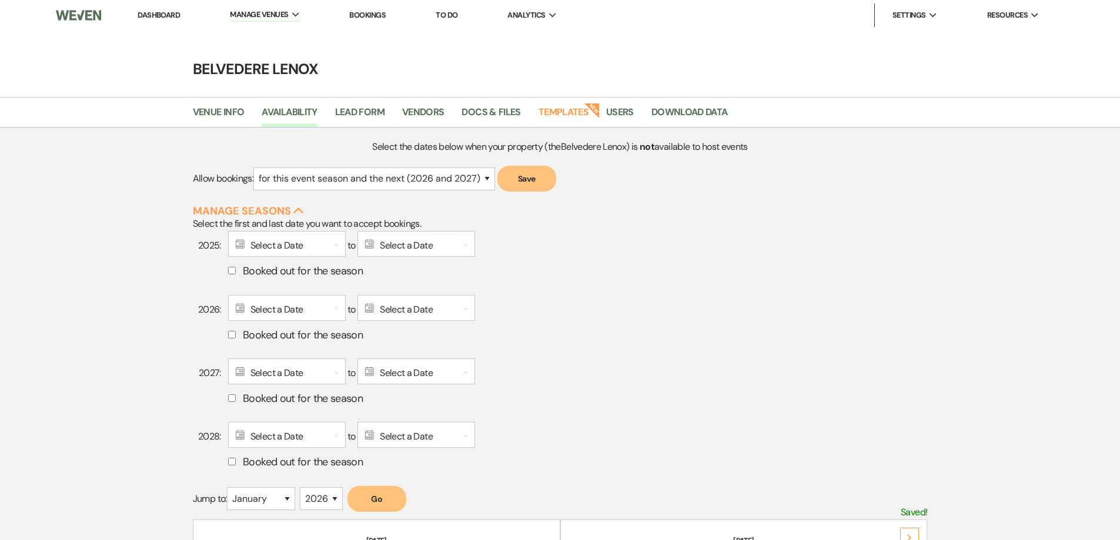
scroll to position [59, 0]
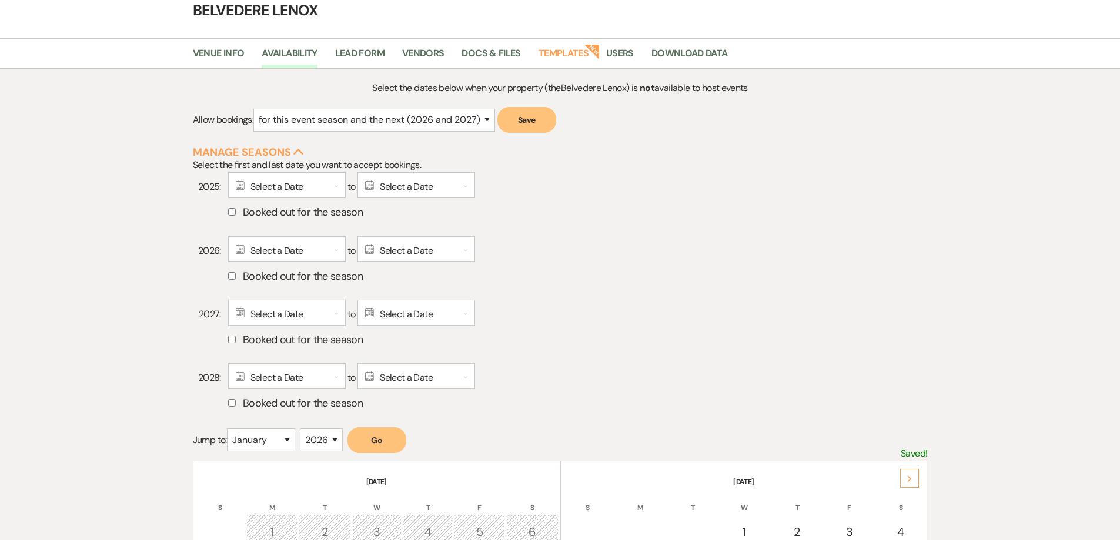
click at [281, 189] on div "Calendar Select a Date Expand" at bounding box center [287, 185] width 118 height 26
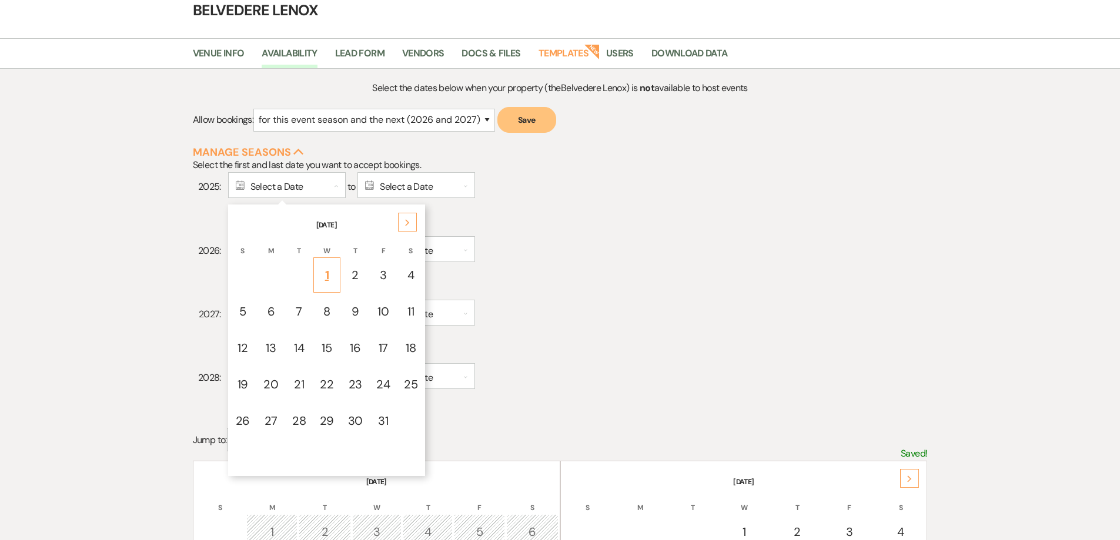
click at [325, 267] on div "1" at bounding box center [327, 275] width 14 height 18
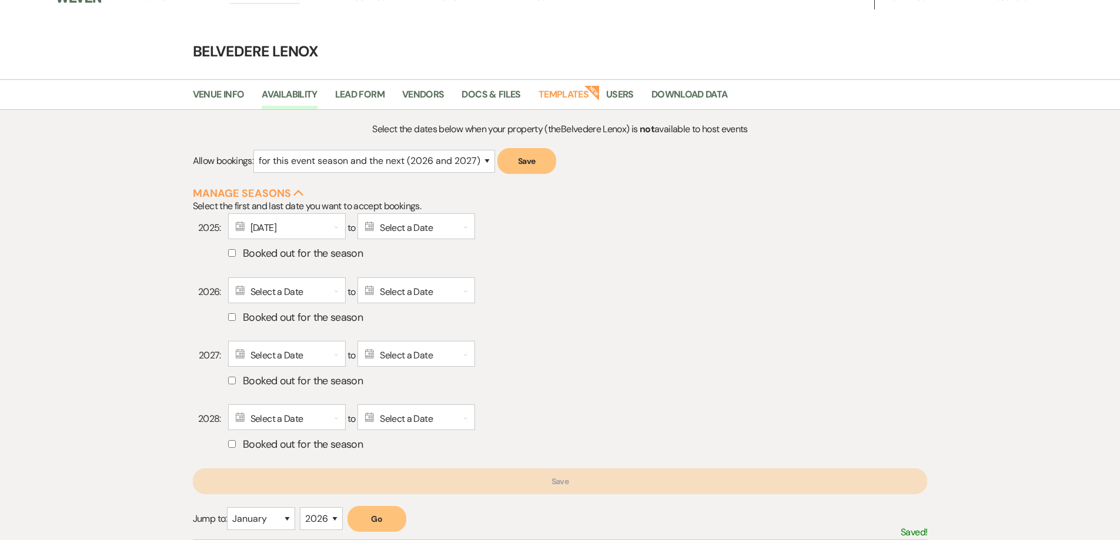
scroll to position [0, 0]
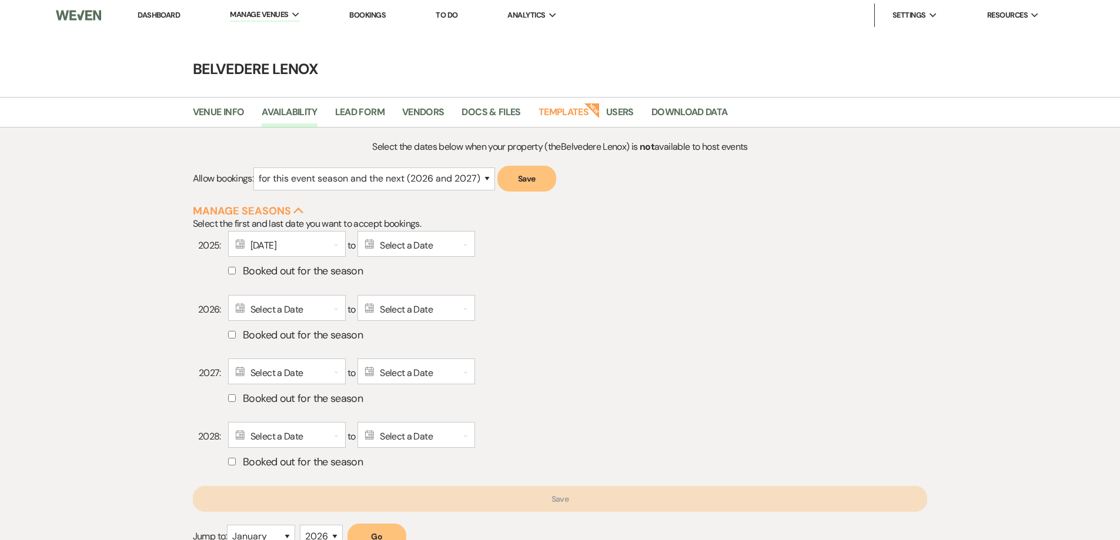
click at [278, 65] on h4 "Belvedere Lenox" at bounding box center [560, 69] width 847 height 21
